Goal: Communication & Community: Ask a question

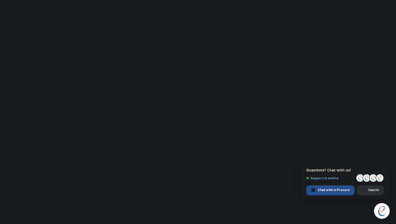
click at [384, 171] on span "Open chat" at bounding box center [382, 170] width 7 height 7
